Goal: Use online tool/utility: Utilize a website feature to perform a specific function

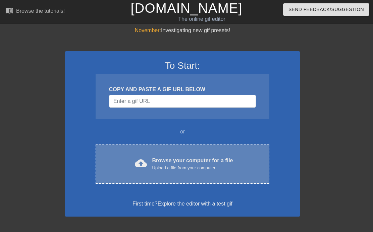
click at [184, 157] on div "Browse your computer for a file Upload a file from your computer" at bounding box center [192, 164] width 81 height 15
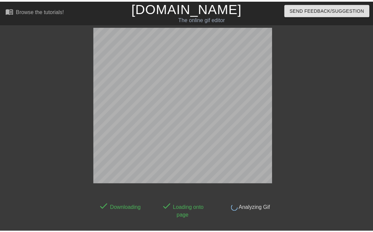
scroll to position [16, 0]
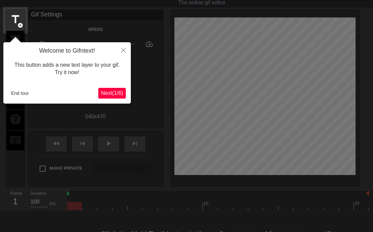
click at [117, 91] on span "Next ( 1 / 6 )" at bounding box center [112, 93] width 22 height 6
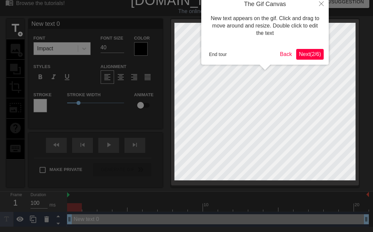
scroll to position [0, 0]
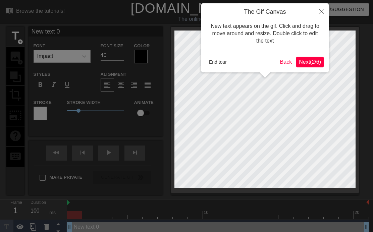
click at [320, 10] on icon "Close" at bounding box center [321, 11] width 5 height 5
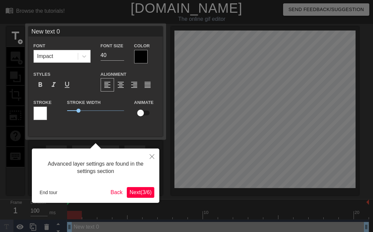
scroll to position [4, 0]
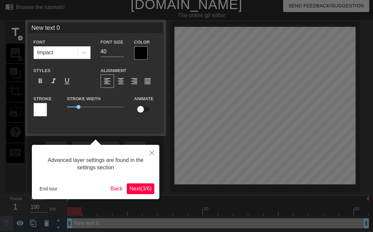
click at [44, 188] on button "End tour" at bounding box center [48, 189] width 23 height 10
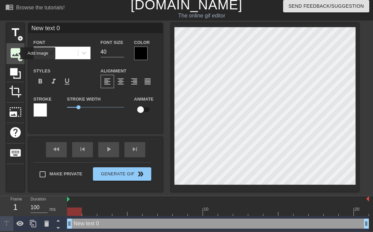
click at [16, 53] on span "image" at bounding box center [15, 53] width 13 height 13
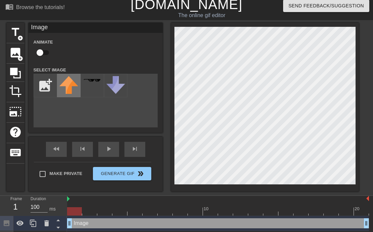
click at [67, 86] on img at bounding box center [68, 85] width 19 height 18
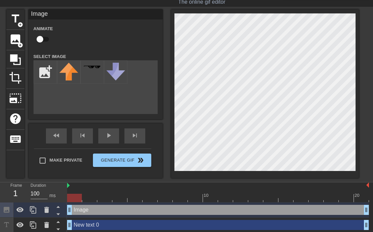
scroll to position [18, 0]
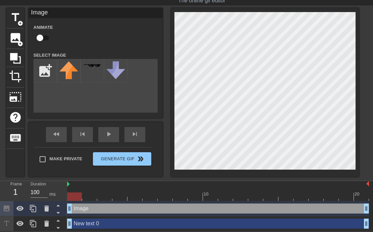
click at [122, 207] on div "Image drag_handle drag_handle" at bounding box center [218, 209] width 302 height 10
click at [47, 210] on icon at bounding box center [46, 209] width 5 height 6
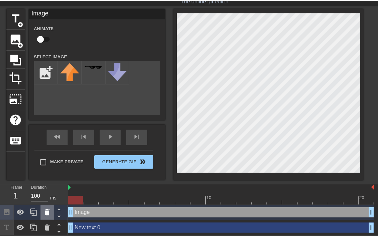
scroll to position [14, 0]
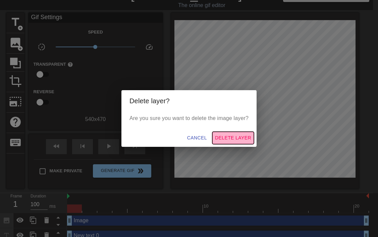
click at [228, 135] on span "Delete Layer" at bounding box center [233, 138] width 36 height 8
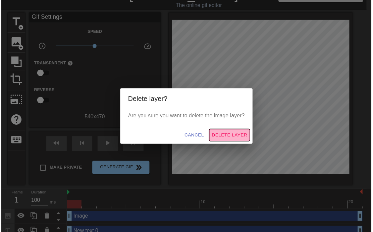
scroll to position [11, 0]
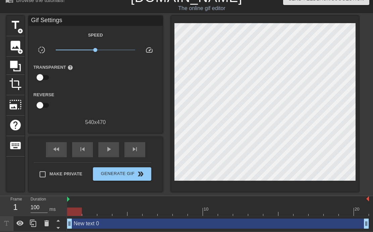
click at [100, 221] on div "New text 0 drag_handle drag_handle" at bounding box center [218, 224] width 302 height 10
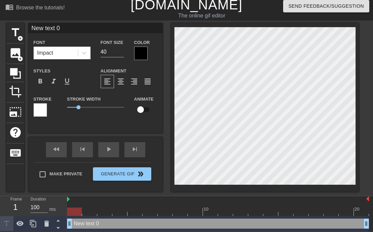
scroll to position [4, 0]
click at [49, 228] on div at bounding box center [46, 223] width 13 height 15
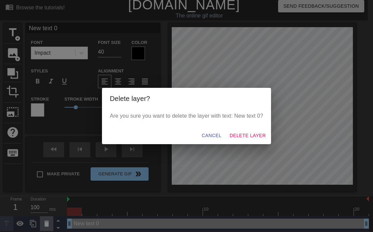
scroll to position [0, 0]
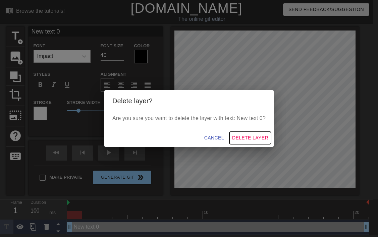
click at [244, 140] on span "Delete Layer" at bounding box center [250, 138] width 36 height 8
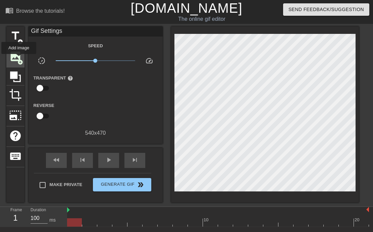
click at [19, 59] on span "add_circle" at bounding box center [20, 62] width 6 height 6
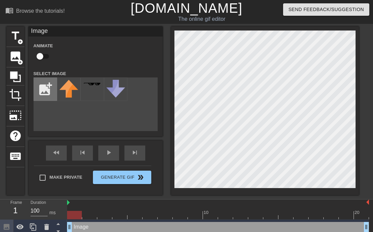
click at [42, 89] on input "file" at bounding box center [45, 89] width 23 height 23
type input "C:\fakepath\55A79DEA-B63D-4BF8-AD9E-C80AAAFF3DD7.PNG"
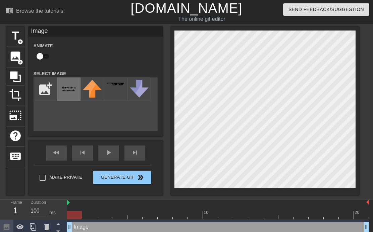
click at [74, 95] on img at bounding box center [68, 89] width 19 height 19
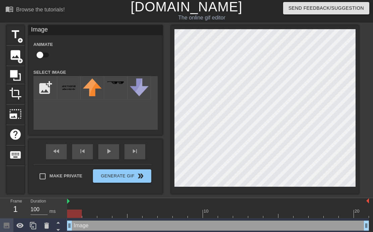
scroll to position [4, 0]
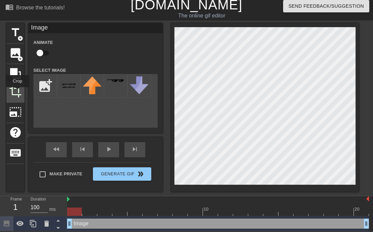
click at [18, 92] on span "crop" at bounding box center [15, 91] width 13 height 13
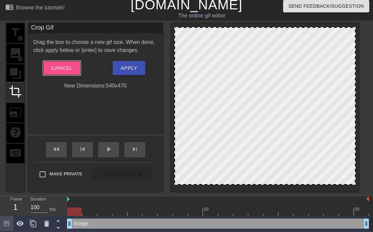
click at [66, 67] on span "Cancel" at bounding box center [61, 68] width 21 height 9
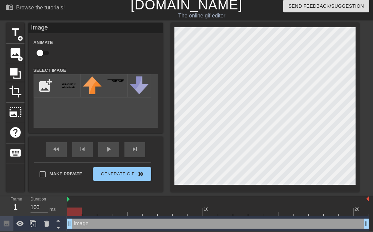
click at [150, 124] on div "title add_circle image add_circle crop photo_size_select_large help keyboard Im…" at bounding box center [182, 107] width 353 height 169
click at [48, 225] on icon at bounding box center [46, 224] width 5 height 6
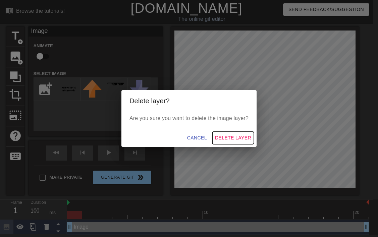
click at [228, 139] on span "Delete Layer" at bounding box center [233, 138] width 36 height 8
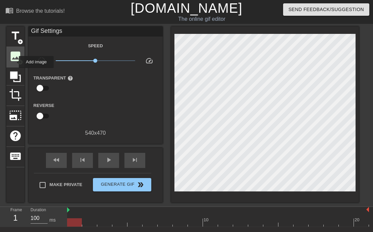
click at [14, 62] on span "image" at bounding box center [15, 56] width 13 height 13
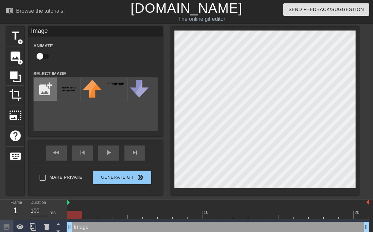
click at [49, 94] on input "file" at bounding box center [45, 89] width 23 height 23
type input "C:\fakepath\55A79DEA-B63D-4BF8-AD9E-C80AAAFF3DD7.jpg"
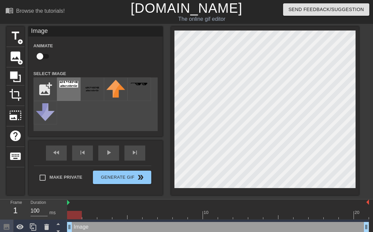
click at [75, 89] on div at bounding box center [68, 88] width 23 height 23
click at [47, 226] on icon at bounding box center [46, 227] width 5 height 6
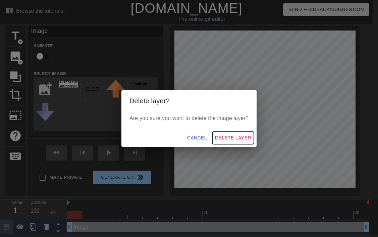
click at [232, 136] on span "Delete Layer" at bounding box center [233, 138] width 36 height 8
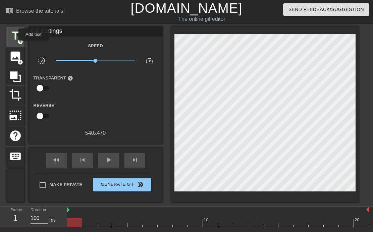
click at [14, 35] on span "title" at bounding box center [15, 36] width 13 height 13
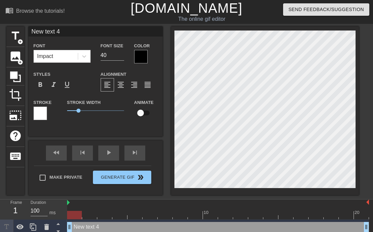
click at [75, 26] on div "menu_book Browse the tutorials! [DOMAIN_NAME] The online gif editor Send Feedba…" at bounding box center [186, 117] width 373 height 235
click at [75, 30] on input "New text 4" at bounding box center [96, 32] width 134 height 10
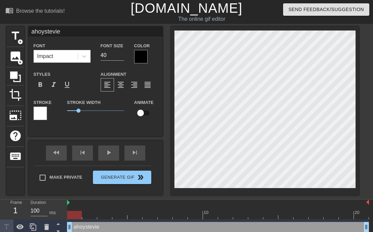
type input "ahoystevie"
click at [43, 111] on div at bounding box center [40, 113] width 13 height 13
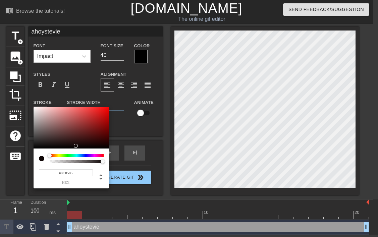
type input "#000000"
drag, startPoint x: 73, startPoint y: 146, endPoint x: 112, endPoint y: 150, distance: 38.8
click at [112, 150] on div "#000000 hex" at bounding box center [189, 118] width 378 height 237
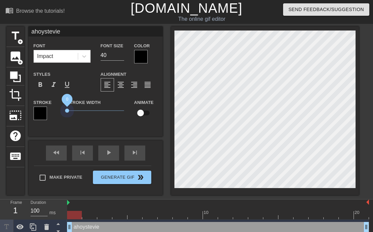
drag, startPoint x: 77, startPoint y: 108, endPoint x: 55, endPoint y: 107, distance: 22.5
click at [55, 107] on div "Stroke Stroke Width 0 Animate" at bounding box center [96, 112] width 134 height 28
drag, startPoint x: 81, startPoint y: 112, endPoint x: -9, endPoint y: 104, distance: 89.6
click at [0, 104] on html "menu_book Browse the tutorials! [DOMAIN_NAME] The online gif editor Send Feedba…" at bounding box center [186, 117] width 373 height 235
click at [121, 58] on input "39" at bounding box center [112, 55] width 23 height 11
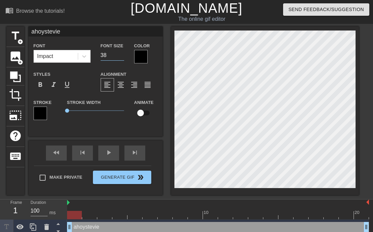
click at [121, 58] on input "38" at bounding box center [112, 55] width 23 height 11
click at [121, 58] on input "37" at bounding box center [112, 55] width 23 height 11
click at [121, 58] on input "36" at bounding box center [112, 55] width 23 height 11
click at [121, 58] on input "35" at bounding box center [112, 55] width 23 height 11
type input "34"
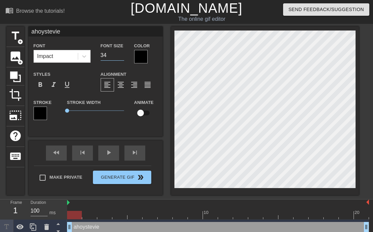
click at [121, 58] on input "34" at bounding box center [112, 55] width 23 height 11
click at [143, 60] on div at bounding box center [140, 56] width 13 height 13
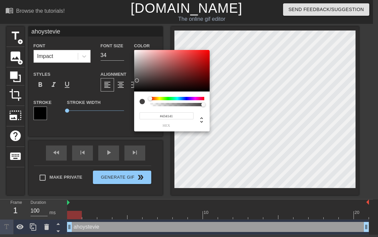
click at [137, 81] on div at bounding box center [171, 71] width 75 height 42
drag, startPoint x: 138, startPoint y: 83, endPoint x: 140, endPoint y: 108, distance: 25.3
click at [137, 107] on div "#000000 hex" at bounding box center [171, 91] width 75 height 82
type input "0"
click at [170, 106] on div at bounding box center [177, 104] width 52 height 3
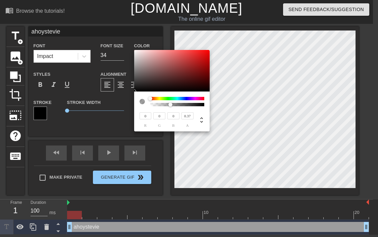
click at [174, 108] on div "0 r 0 g 0 b 0.37 a" at bounding box center [172, 116] width 65 height 21
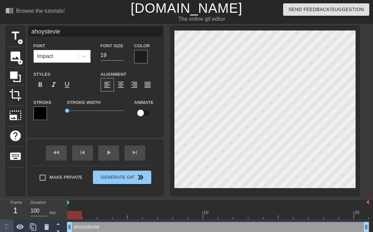
type input "18"
click at [121, 58] on input "18" at bounding box center [112, 55] width 23 height 11
click at [141, 61] on div at bounding box center [140, 56] width 13 height 13
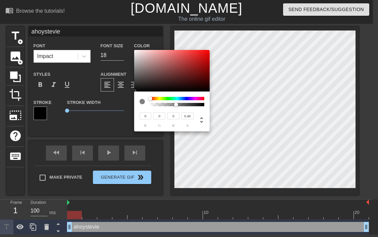
type input "0.49"
drag, startPoint x: 170, startPoint y: 105, endPoint x: 176, endPoint y: 105, distance: 6.0
click at [176, 105] on div at bounding box center [176, 105] width 4 height 4
click at [178, 109] on div "0 r 0 g 0 b 0.49 a" at bounding box center [172, 116] width 65 height 21
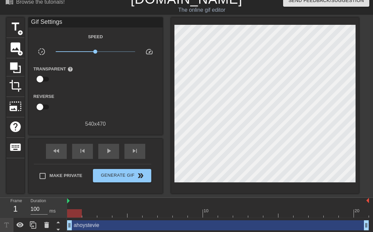
scroll to position [11, 0]
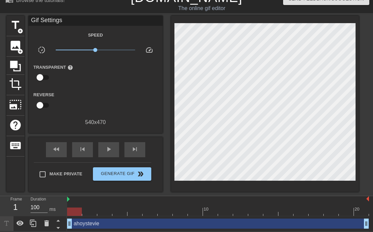
click at [71, 211] on div at bounding box center [74, 212] width 15 height 8
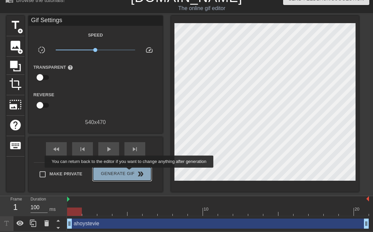
click at [134, 172] on span "Generate Gif double_arrow" at bounding box center [122, 174] width 53 height 8
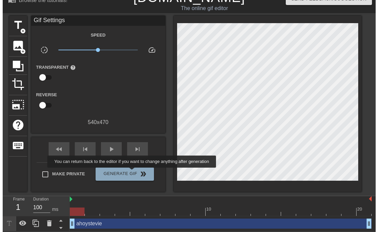
scroll to position [0, 0]
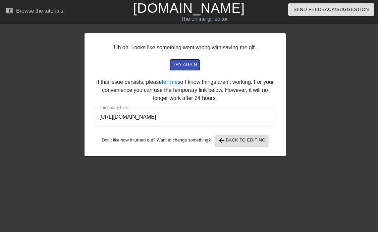
click at [197, 66] on span "try again" at bounding box center [185, 65] width 24 height 8
click at [178, 115] on input "[URL][DOMAIN_NAME]" at bounding box center [185, 117] width 180 height 19
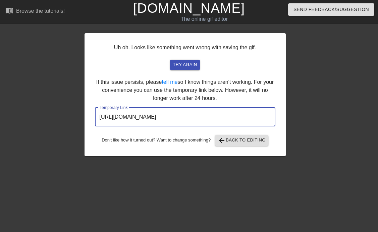
click at [179, 116] on input "[URL][DOMAIN_NAME]" at bounding box center [185, 117] width 180 height 19
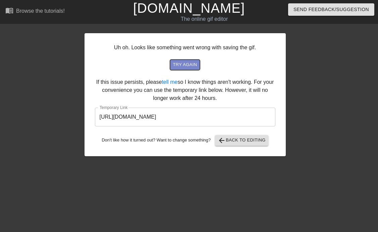
click at [182, 68] on span "try again" at bounding box center [185, 65] width 24 height 8
